Goal: Use online tool/utility: Utilize a website feature to perform a specific function

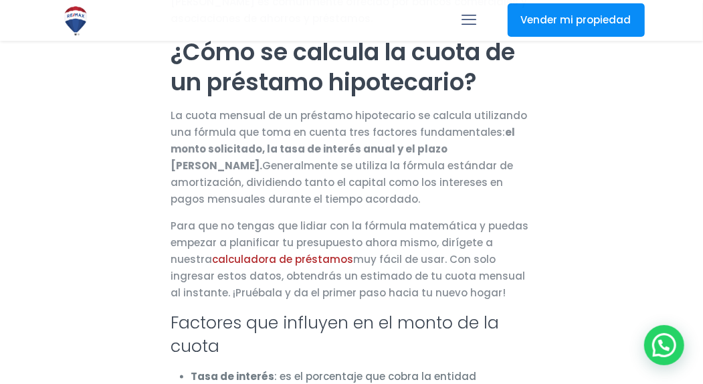
scroll to position [736, 0]
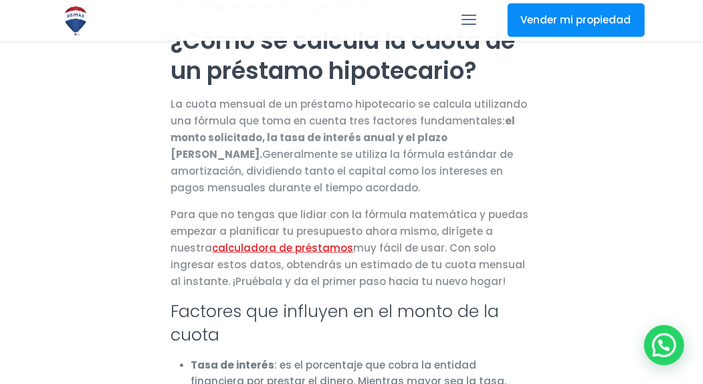
click at [213, 241] on link "calculadora de préstamos" at bounding box center [283, 248] width 141 height 14
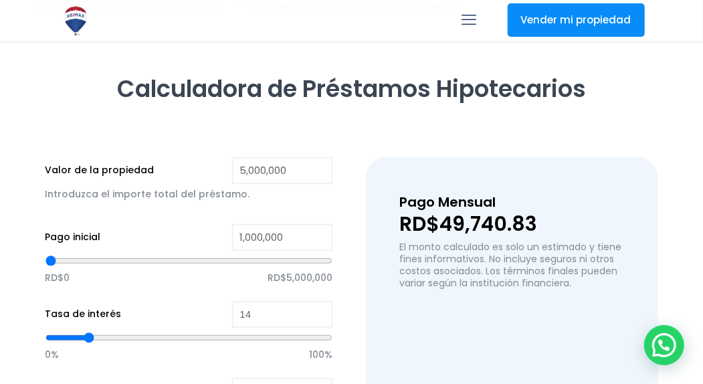
scroll to position [134, 0]
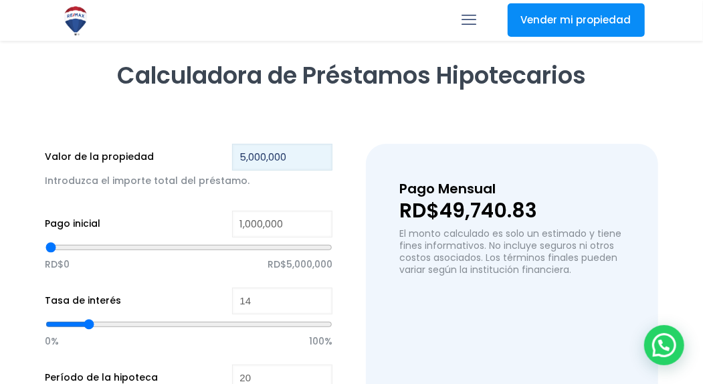
click at [245, 156] on input "5,000,000" at bounding box center [282, 157] width 100 height 27
drag, startPoint x: 296, startPoint y: 161, endPoint x: 224, endPoint y: 165, distance: 71.7
click at [224, 165] on div "Valor de la propiedad 5,000,000 Introduzca el importe total del préstamo." at bounding box center [189, 174] width 288 height 60
paste input "9,3"
type input "9,300,000"
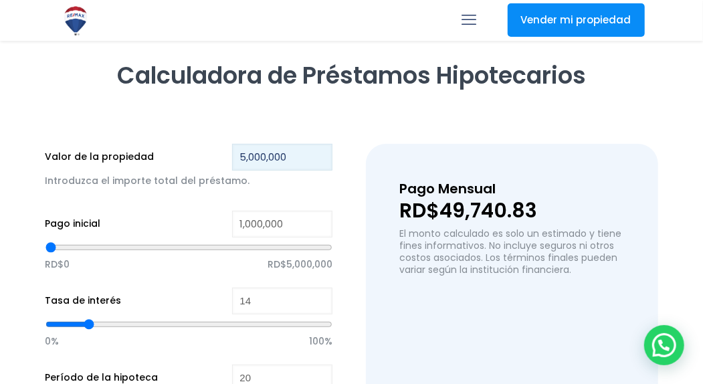
type input "0"
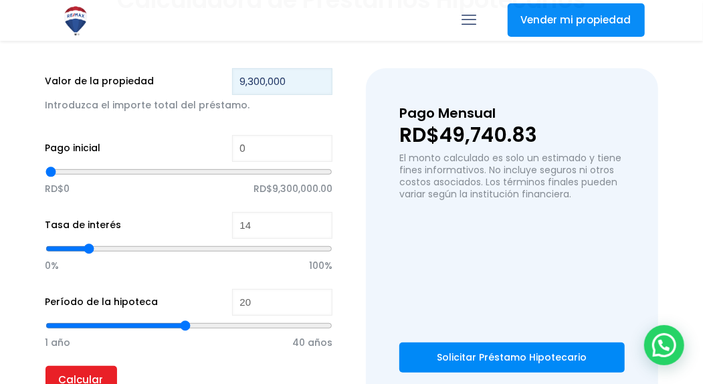
scroll to position [268, 0]
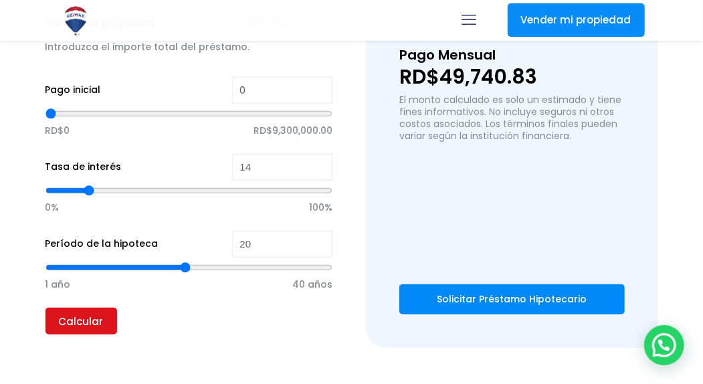
click at [91, 317] on input "Calcular" at bounding box center [81, 321] width 72 height 27
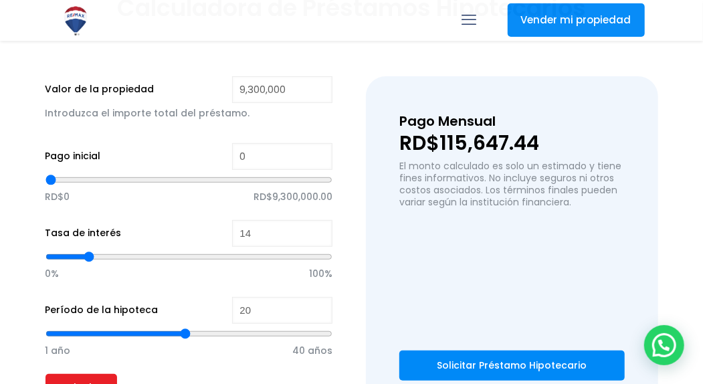
scroll to position [201, 0]
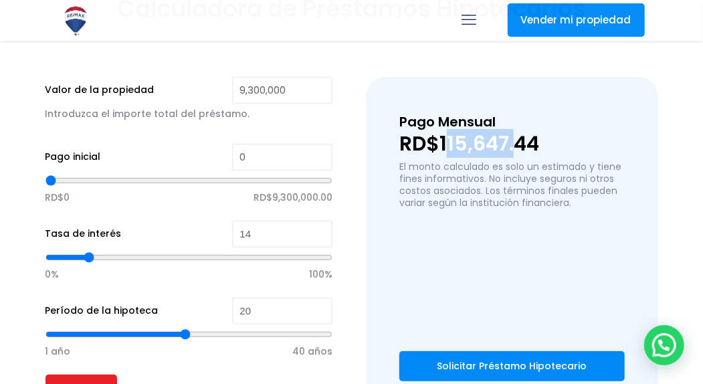
drag, startPoint x: 444, startPoint y: 145, endPoint x: 520, endPoint y: 149, distance: 77.0
click at [520, 149] on p "RD$115,647.44" at bounding box center [511, 144] width 225 height 20
click at [557, 134] on p "RD$115,647.44" at bounding box center [511, 144] width 225 height 20
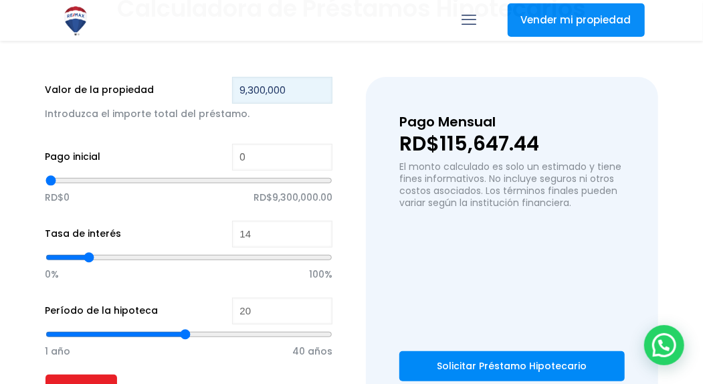
drag, startPoint x: 290, startPoint y: 89, endPoint x: 237, endPoint y: 92, distance: 53.0
click at [237, 92] on input "9,300,000" at bounding box center [282, 90] width 100 height 27
paste input "8,06"
type input "8,060,000"
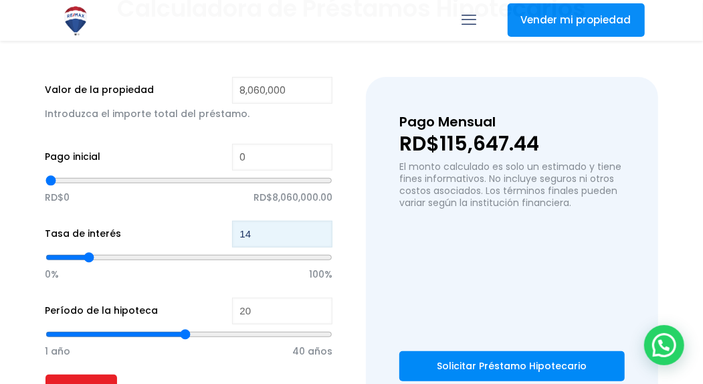
type input "13"
click at [321, 237] on input "13" at bounding box center [282, 234] width 100 height 27
click at [318, 227] on input "13" at bounding box center [282, 234] width 100 height 27
type input "14"
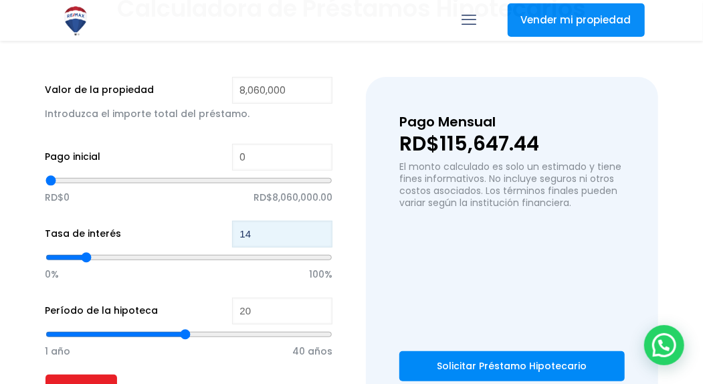
type input "14"
click at [318, 229] on input "14" at bounding box center [282, 234] width 100 height 27
type input "15"
click at [318, 229] on input "15" at bounding box center [282, 234] width 100 height 27
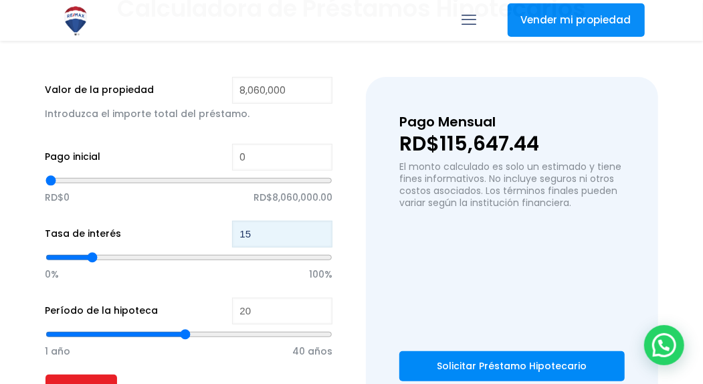
type input "16"
click at [318, 229] on input "16" at bounding box center [282, 234] width 100 height 27
type input "17"
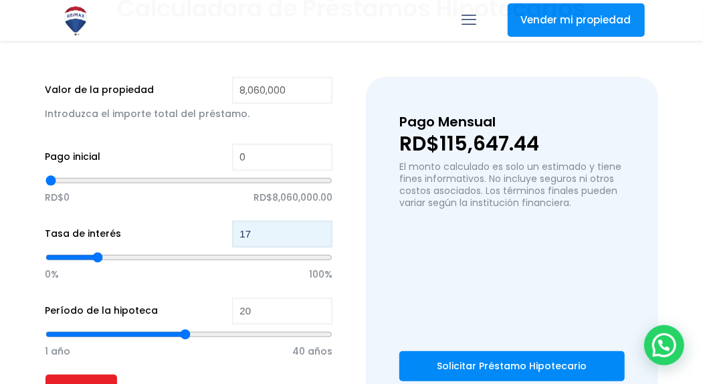
click at [318, 229] on input "17" at bounding box center [282, 234] width 100 height 27
type input "18"
click at [318, 229] on input "18" at bounding box center [282, 234] width 100 height 27
type input "17"
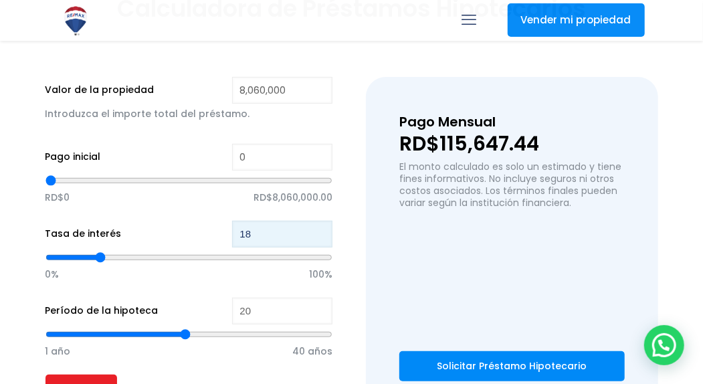
type input "17"
click at [320, 239] on input "17" at bounding box center [282, 234] width 100 height 27
type input "16"
click at [320, 239] on input "16" at bounding box center [282, 234] width 100 height 27
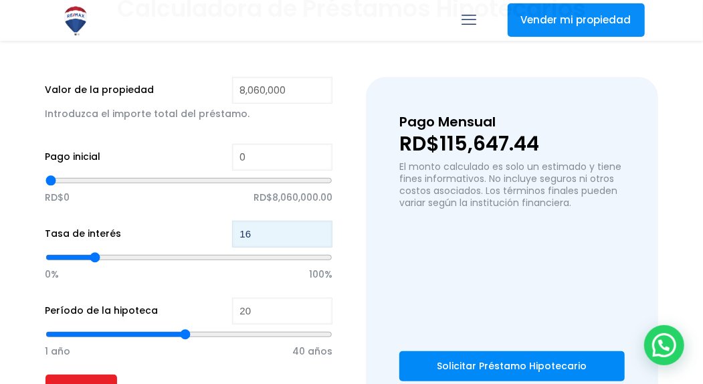
type input "15"
click at [320, 239] on input "15" at bounding box center [282, 234] width 100 height 27
type input "14"
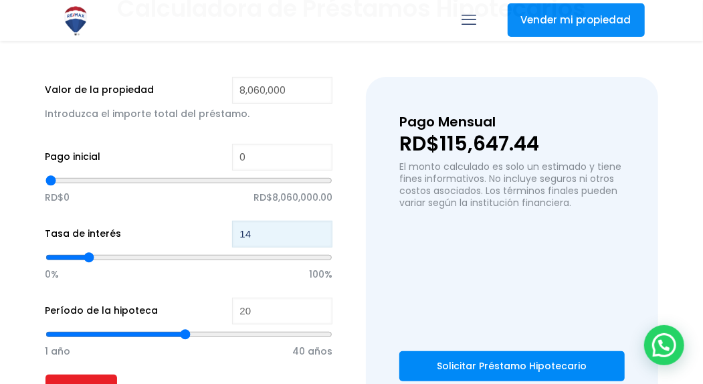
click at [320, 239] on input "14" at bounding box center [282, 234] width 100 height 27
type input "13"
click at [320, 239] on input "13" at bounding box center [282, 234] width 100 height 27
type input "12"
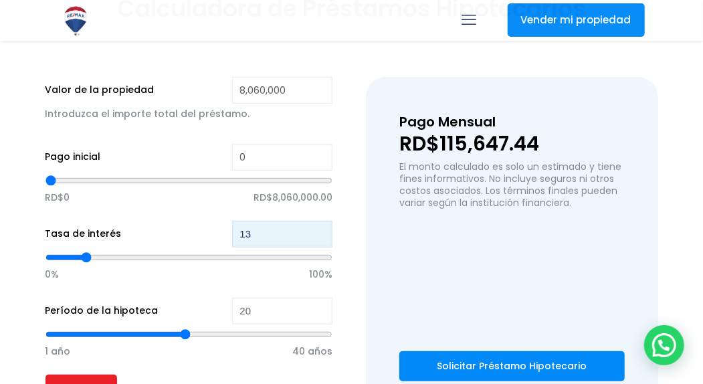
type input "12"
click at [320, 239] on input "12" at bounding box center [282, 234] width 100 height 27
type input "11"
click at [320, 239] on input "11" at bounding box center [282, 234] width 100 height 27
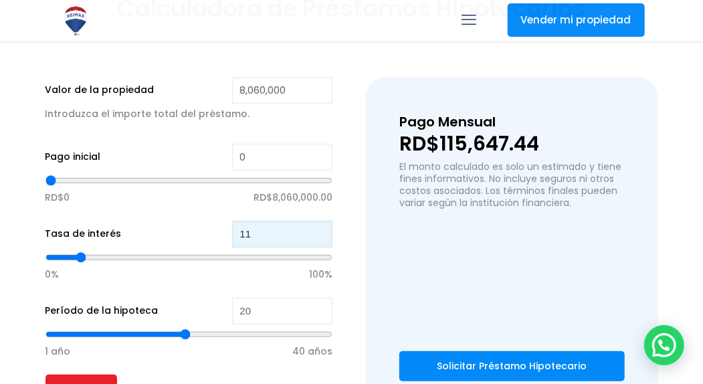
type input "10"
click at [320, 239] on input "10" at bounding box center [282, 234] width 100 height 27
type input "11"
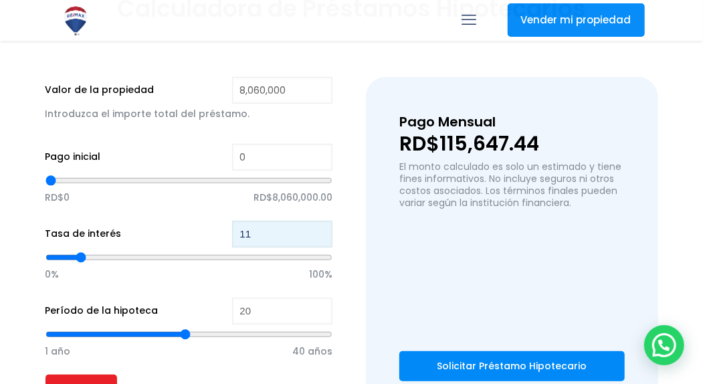
click at [318, 229] on input "11" at bounding box center [282, 234] width 100 height 27
type input "12"
click at [324, 231] on input "12" at bounding box center [282, 234] width 100 height 27
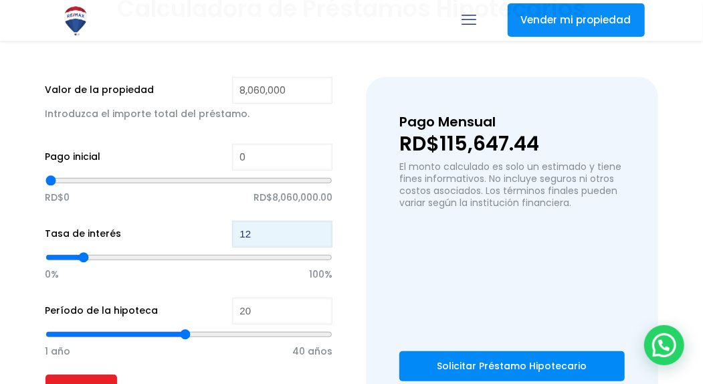
scroll to position [268, 0]
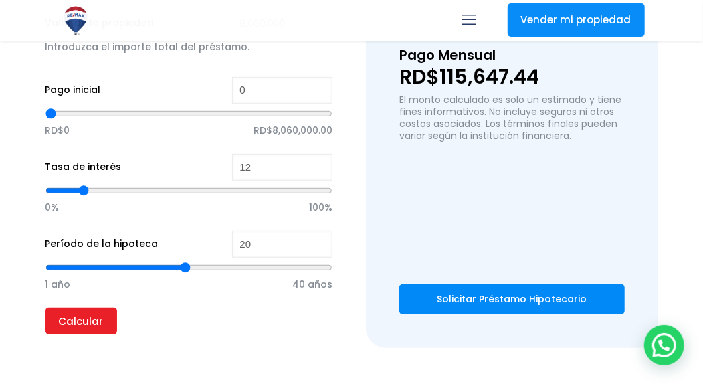
type input "21"
type input "22"
type input "23"
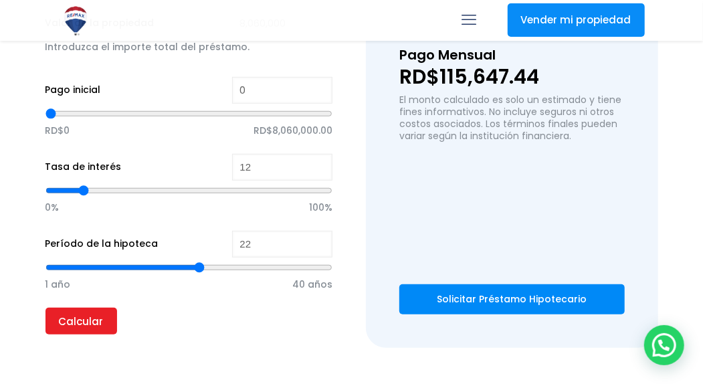
type input "23"
type input "24"
type input "25"
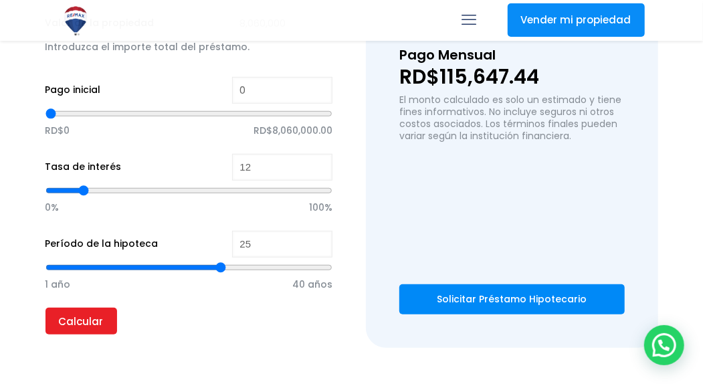
type input "26"
type input "27"
type input "28"
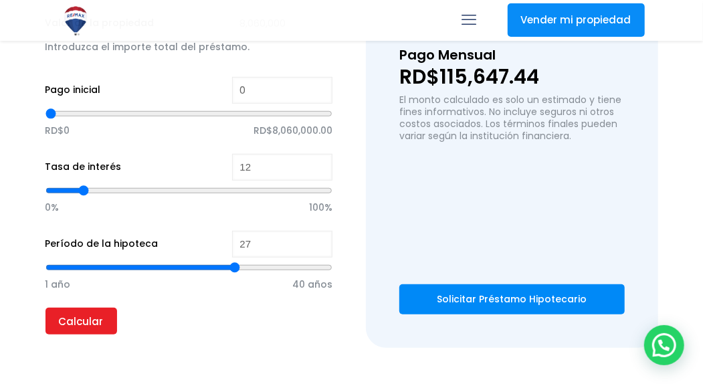
type input "28"
type input "29"
type input "30"
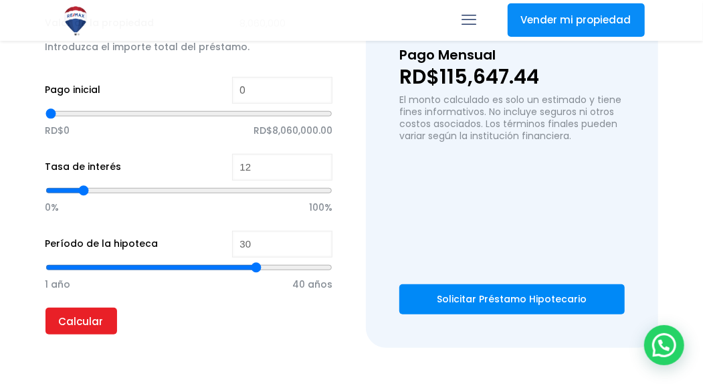
type input "31"
type input "32"
type input "31"
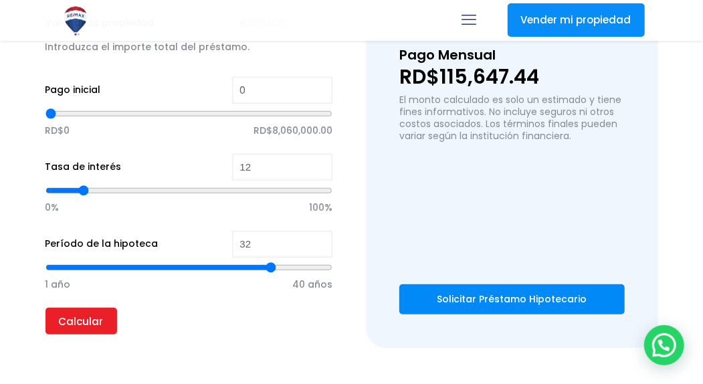
type input "31"
type input "30"
drag, startPoint x: 185, startPoint y: 266, endPoint x: 259, endPoint y: 273, distance: 74.6
type input "30"
click at [259, 273] on input "range" at bounding box center [189, 267] width 288 height 13
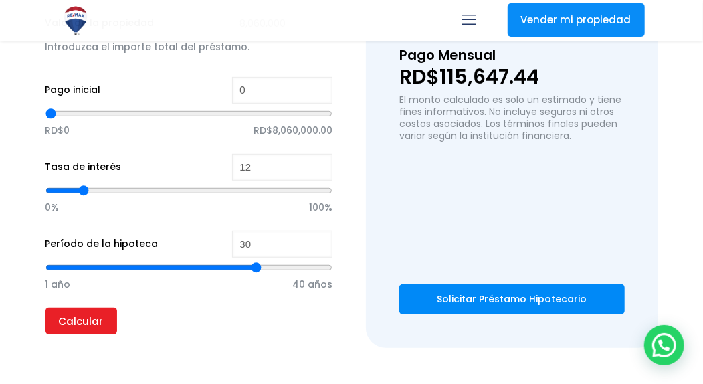
type input "31"
type input "32"
type input "33"
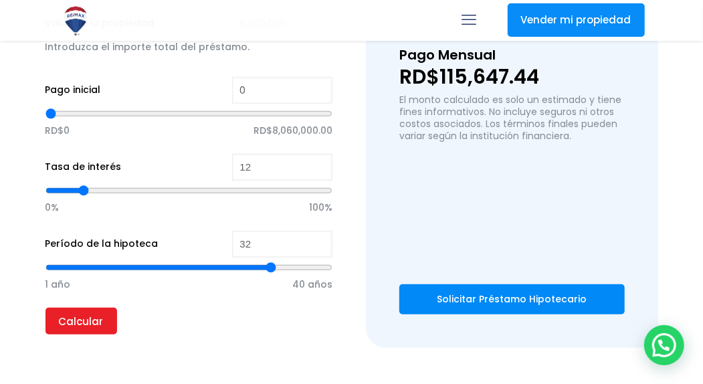
type input "33"
type input "34"
type input "35"
drag, startPoint x: 256, startPoint y: 266, endPoint x: 292, endPoint y: 268, distance: 36.8
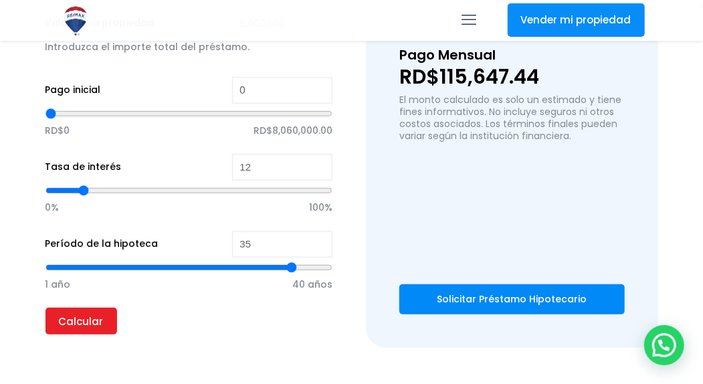
type input "35"
click at [292, 268] on input "range" at bounding box center [189, 267] width 288 height 13
type input "34"
type input "33"
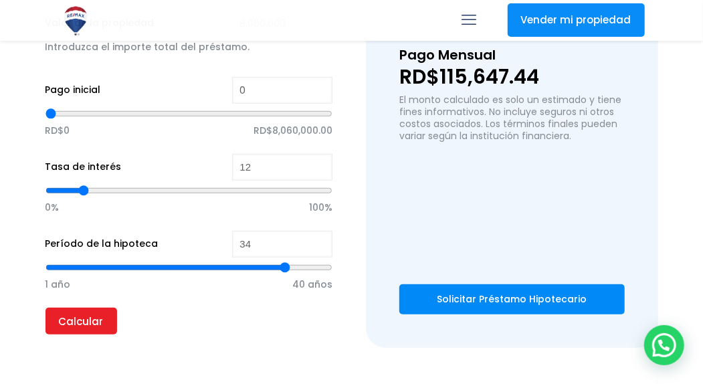
type input "33"
type input "32"
type input "31"
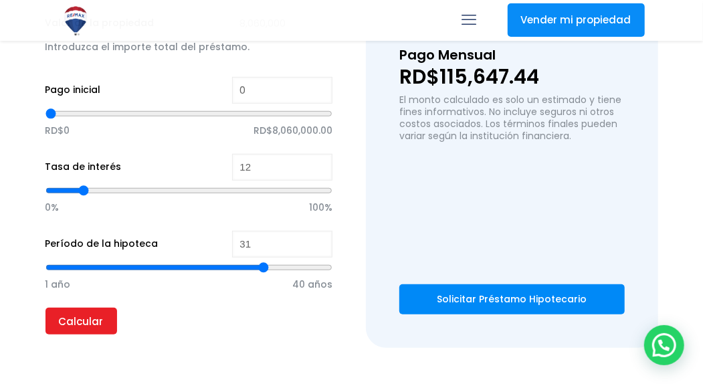
type input "30"
type input "29"
type input "28"
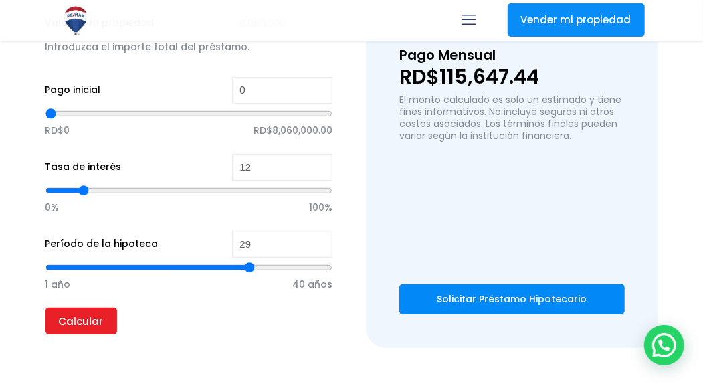
type input "28"
type input "29"
type input "30"
drag, startPoint x: 291, startPoint y: 270, endPoint x: 255, endPoint y: 272, distance: 36.2
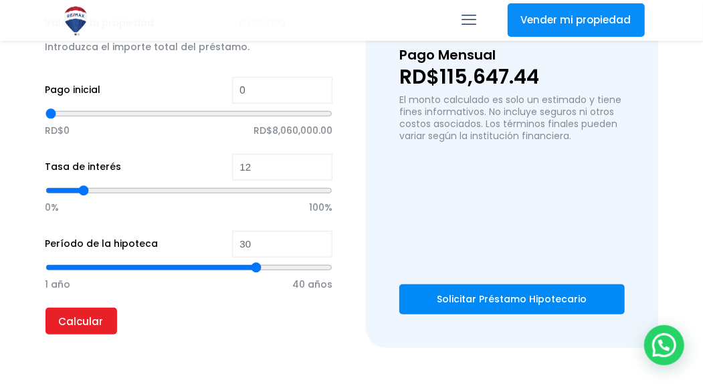
type input "30"
click at [255, 272] on input "range" at bounding box center [189, 267] width 288 height 13
click at [86, 328] on input "Calcular" at bounding box center [81, 321] width 72 height 27
click at [537, 78] on p "RD$82,906.18" at bounding box center [511, 77] width 225 height 20
drag, startPoint x: 444, startPoint y: 77, endPoint x: 533, endPoint y: 74, distance: 89.0
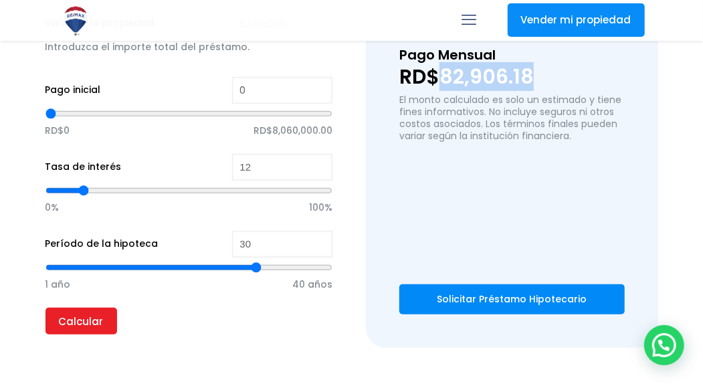
click at [533, 74] on p "RD$82,906.18" at bounding box center [511, 77] width 225 height 20
copy p "82,906.18"
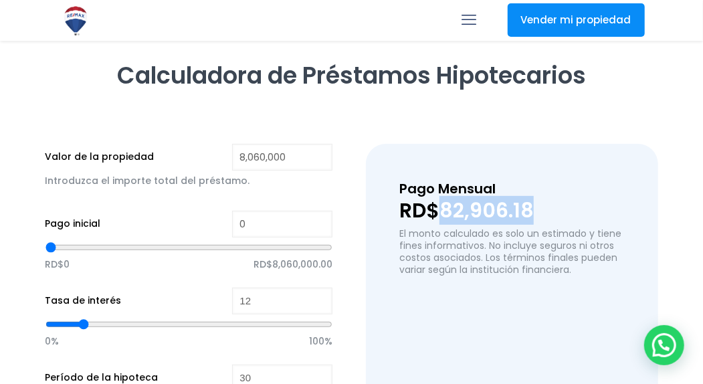
scroll to position [201, 0]
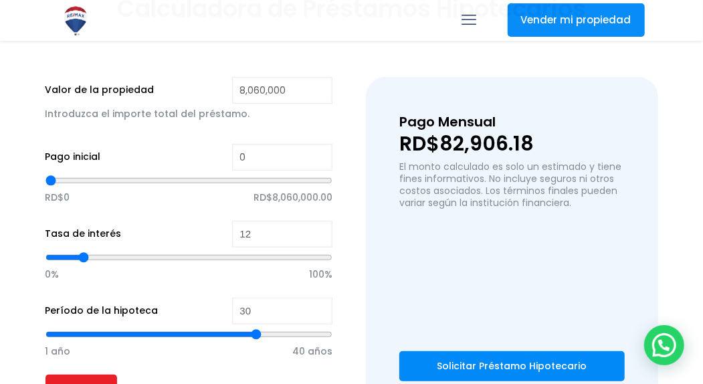
click at [258, 21] on div at bounding box center [268, 20] width 446 height 40
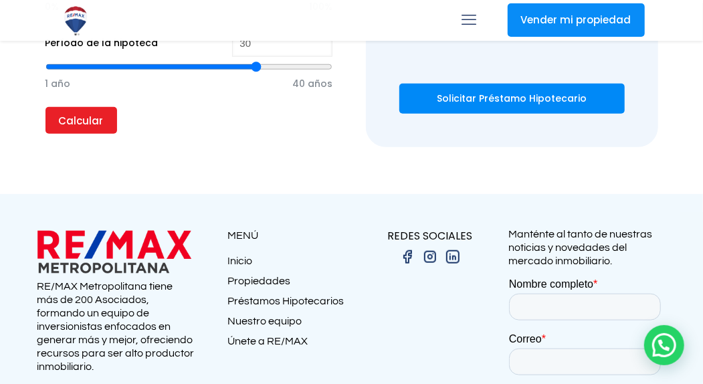
scroll to position [401, 0]
